Goal: Information Seeking & Learning: Learn about a topic

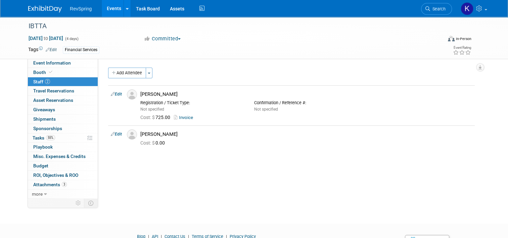
drag, startPoint x: 0, startPoint y: 0, endPoint x: 115, endPoint y: 9, distance: 115.6
click at [115, 9] on link "Events" at bounding box center [114, 8] width 25 height 17
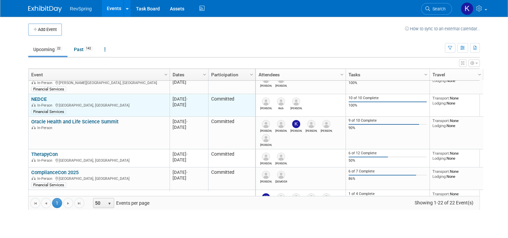
scroll to position [50, 0]
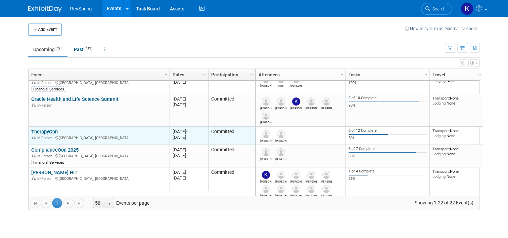
click at [48, 132] on link "TherapyCon" at bounding box center [44, 132] width 27 height 6
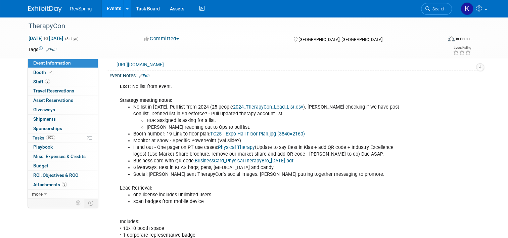
scroll to position [172, 0]
drag, startPoint x: 170, startPoint y: 83, endPoint x: 112, endPoint y: 88, distance: 58.3
click at [115, 88] on div "LIST : No list from event. Strategy meeting notes: No list in [DATE]. Pull list…" at bounding box center [261, 192] width 293 height 223
click at [187, 134] on li "Booth number: 19 Link to floor plan: TC25 - Expo Hall Floor Plan.jpg (3840×2160)" at bounding box center [268, 134] width 271 height 7
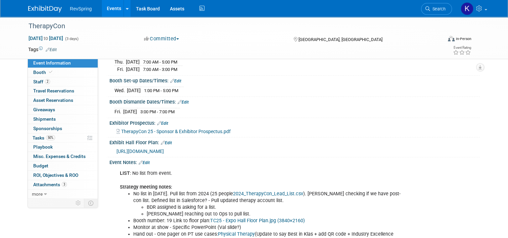
scroll to position [0, 0]
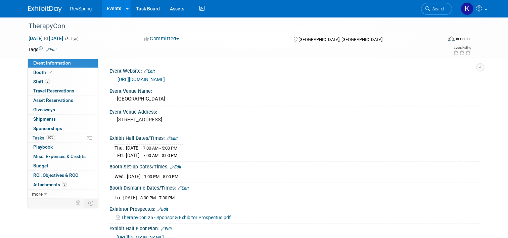
click at [164, 81] on link "[URL][DOMAIN_NAME]" at bounding box center [141, 79] width 47 height 5
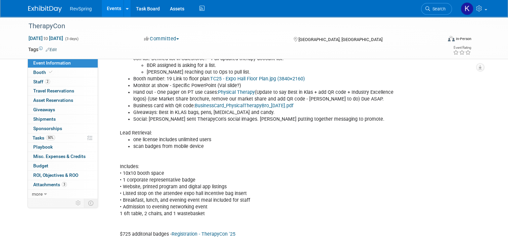
scroll to position [228, 0]
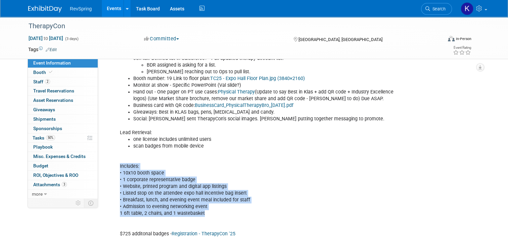
drag, startPoint x: 205, startPoint y: 214, endPoint x: 114, endPoint y: 164, distance: 103.4
click at [115, 164] on div "LIST : No list from event. Strategy meeting notes: No list in 2025. Pull list f…" at bounding box center [261, 136] width 293 height 223
click at [232, 213] on div "LIST : No list from event. Strategy meeting notes: No list in 2025. Pull list f…" at bounding box center [261, 136] width 293 height 223
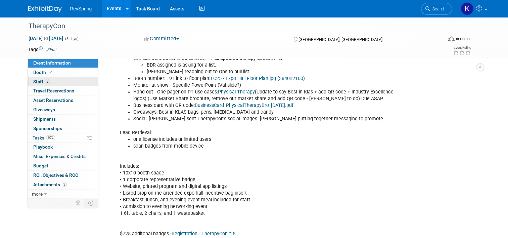
click at [52, 84] on link "2 Staff 2" at bounding box center [63, 81] width 70 height 9
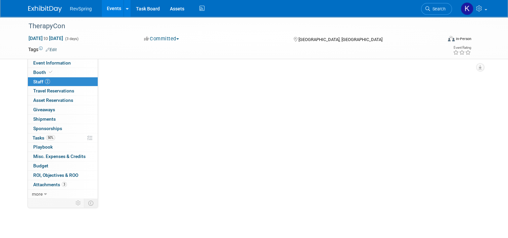
scroll to position [0, 0]
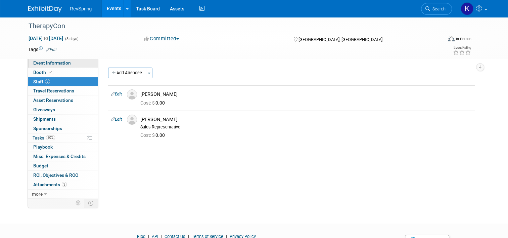
click at [56, 63] on span "Event Information" at bounding box center [52, 62] width 38 height 5
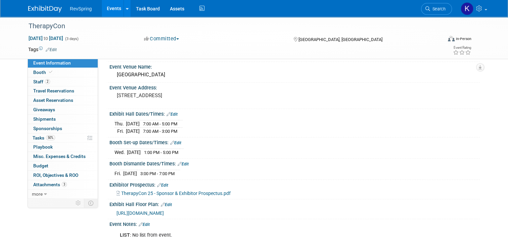
scroll to position [23, 0]
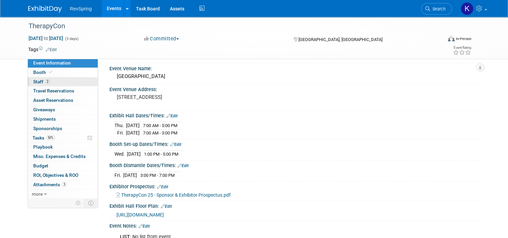
click at [62, 81] on link "2 Staff 2" at bounding box center [63, 81] width 70 height 9
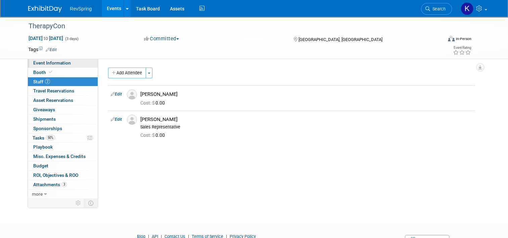
click at [63, 64] on span "Event Information" at bounding box center [52, 62] width 38 height 5
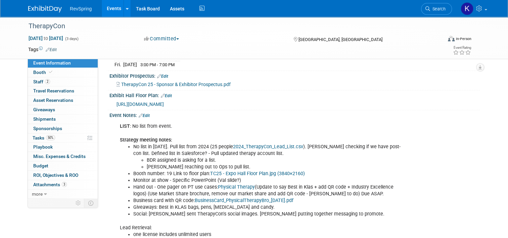
scroll to position [133, 0]
click at [164, 102] on span "https://48941888.fs1.hubspotusercontent-na1.net/hubfs/48941888/25Q3%20-%20Thera…" at bounding box center [140, 103] width 47 height 5
